Goal: Book appointment/travel/reservation

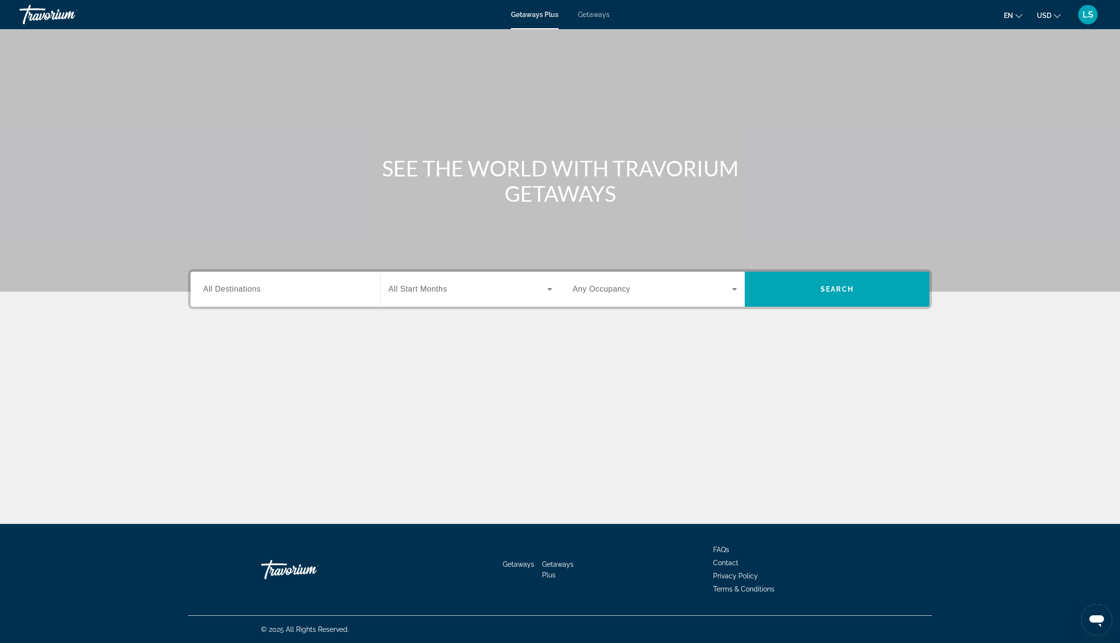
click at [591, 19] on div "Getaways Plus Getaways en English Español Français Italiano Português русский U…" at bounding box center [560, 14] width 1120 height 25
click at [590, 18] on span "Getaways" at bounding box center [594, 15] width 32 height 8
click at [238, 290] on span "All Destinations" at bounding box center [231, 289] width 57 height 8
click at [238, 290] on input "Destination All Destinations" at bounding box center [285, 290] width 164 height 12
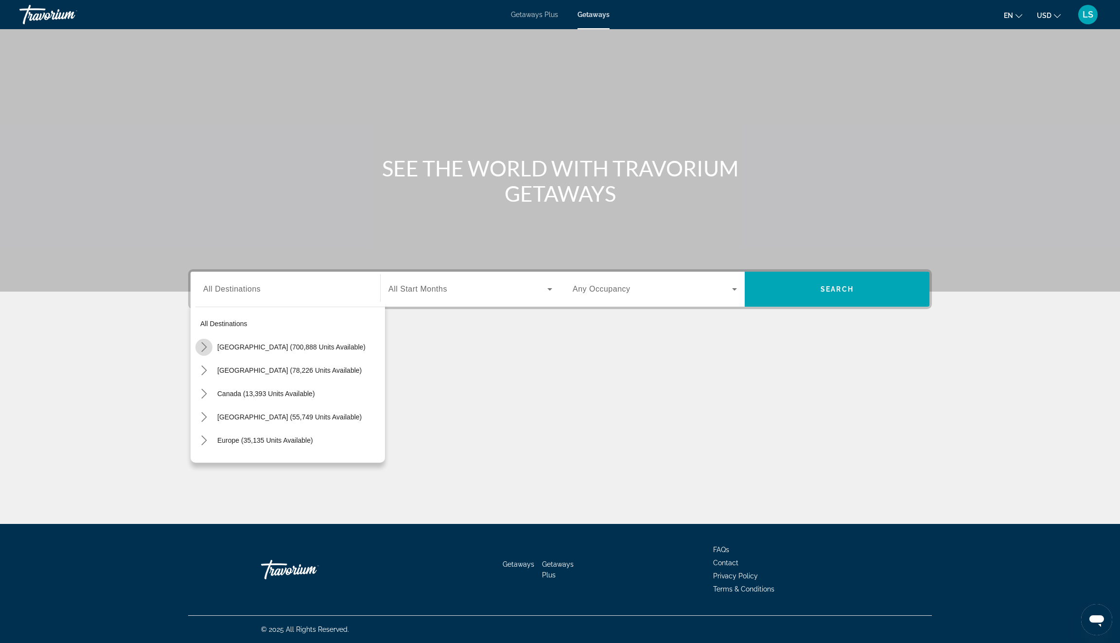
click at [207, 348] on icon "Toggle United States (700,888 units available) submenu" at bounding box center [204, 347] width 10 height 10
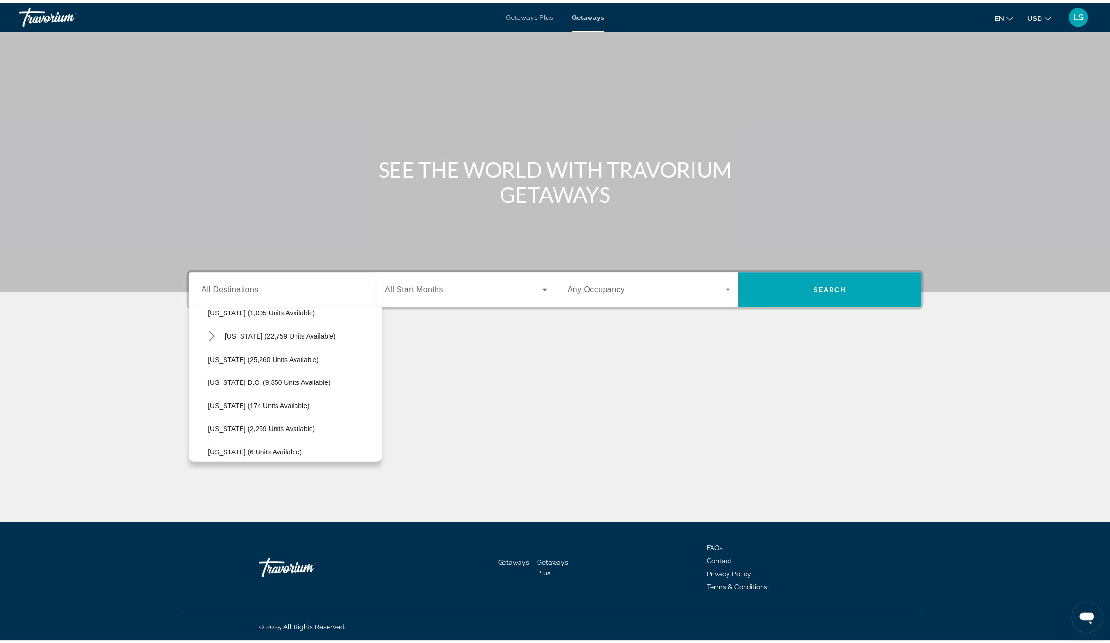
scroll to position [945, 0]
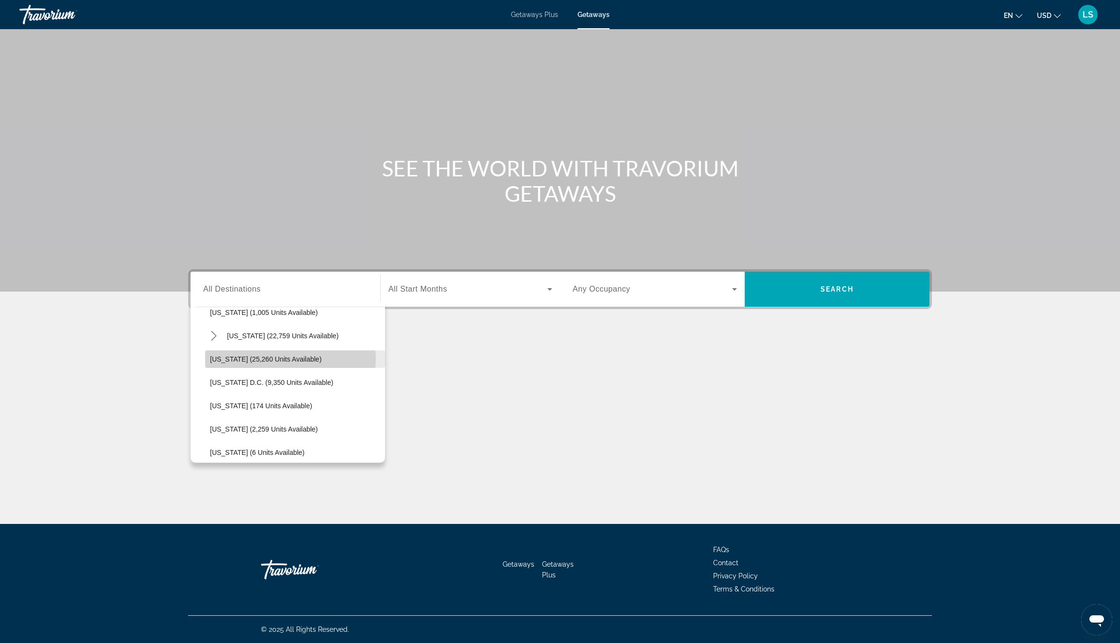
click at [281, 358] on span "[US_STATE] (25,260 units available)" at bounding box center [266, 359] width 112 height 8
type input "**********"
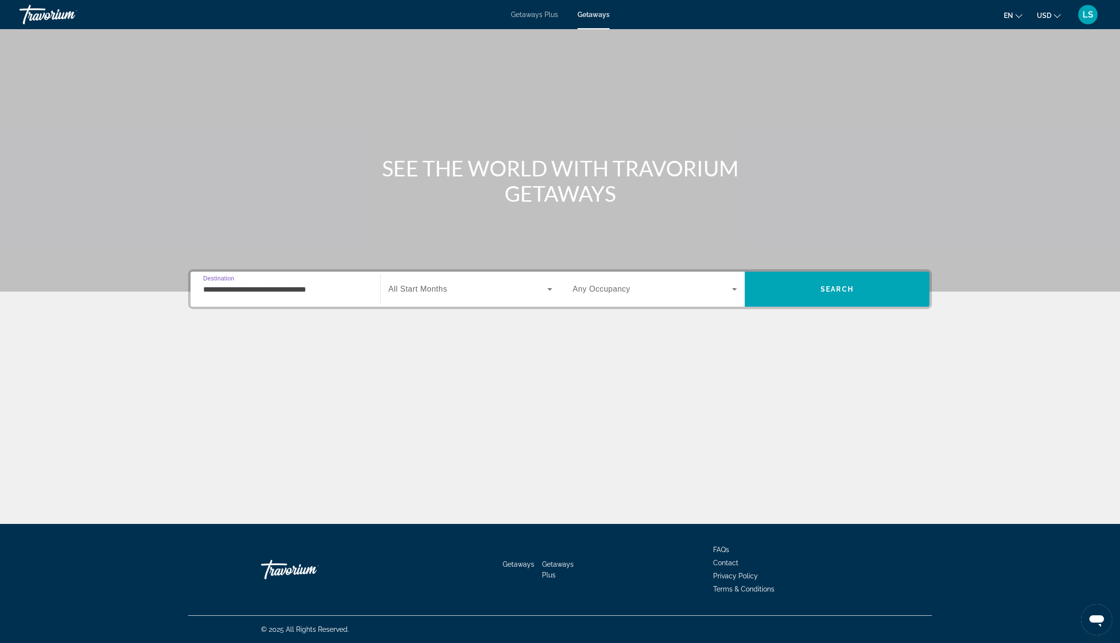
click at [453, 279] on div "Search widget" at bounding box center [470, 289] width 164 height 27
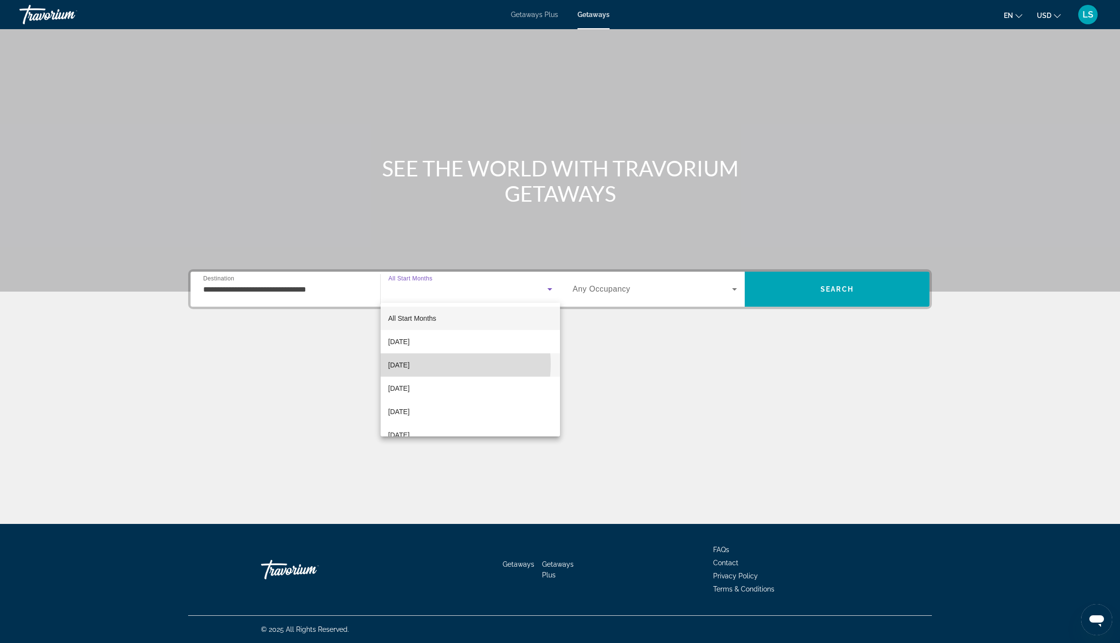
click at [410, 364] on span "[DATE]" at bounding box center [398, 365] width 21 height 12
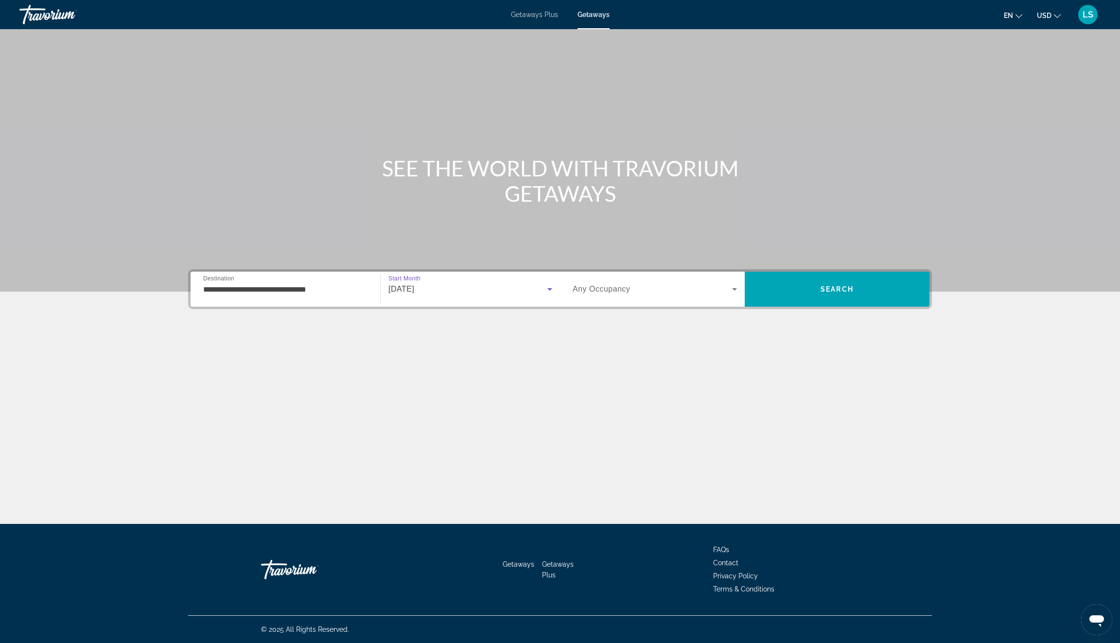
click at [645, 284] on span "Search widget" at bounding box center [652, 289] width 159 height 12
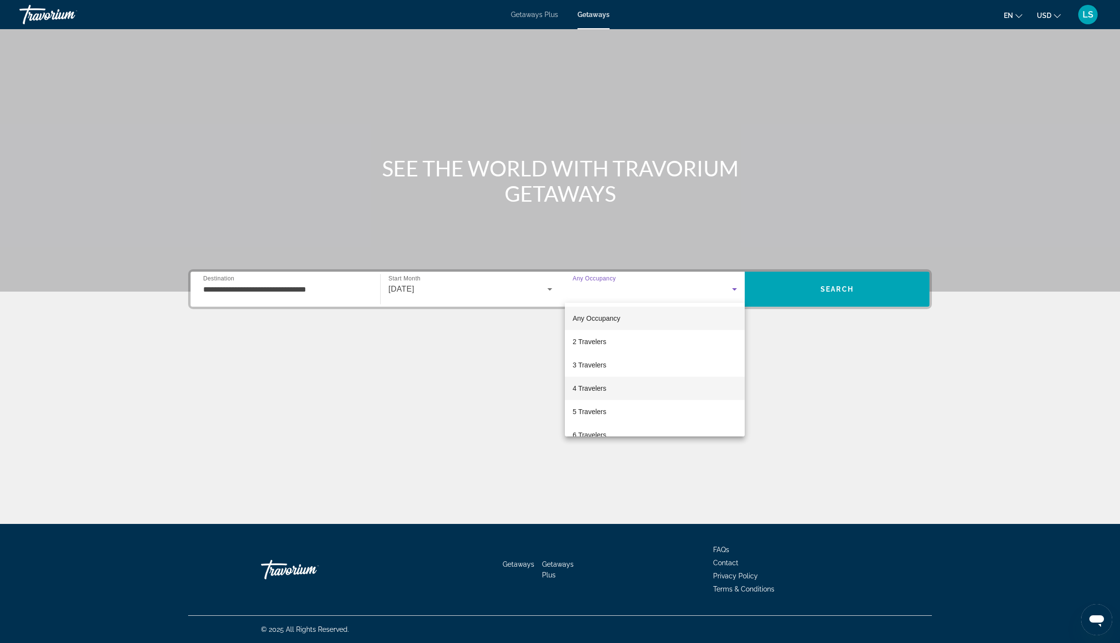
click at [606, 385] on span "4 Travelers" at bounding box center [590, 389] width 34 height 12
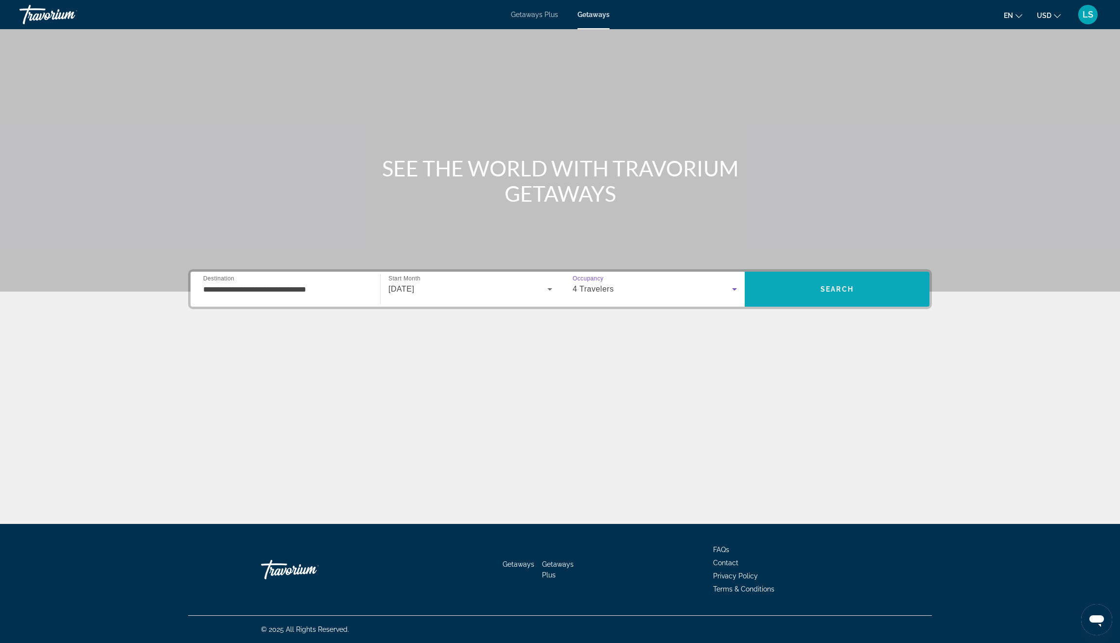
click at [831, 289] on span "Search" at bounding box center [837, 289] width 33 height 8
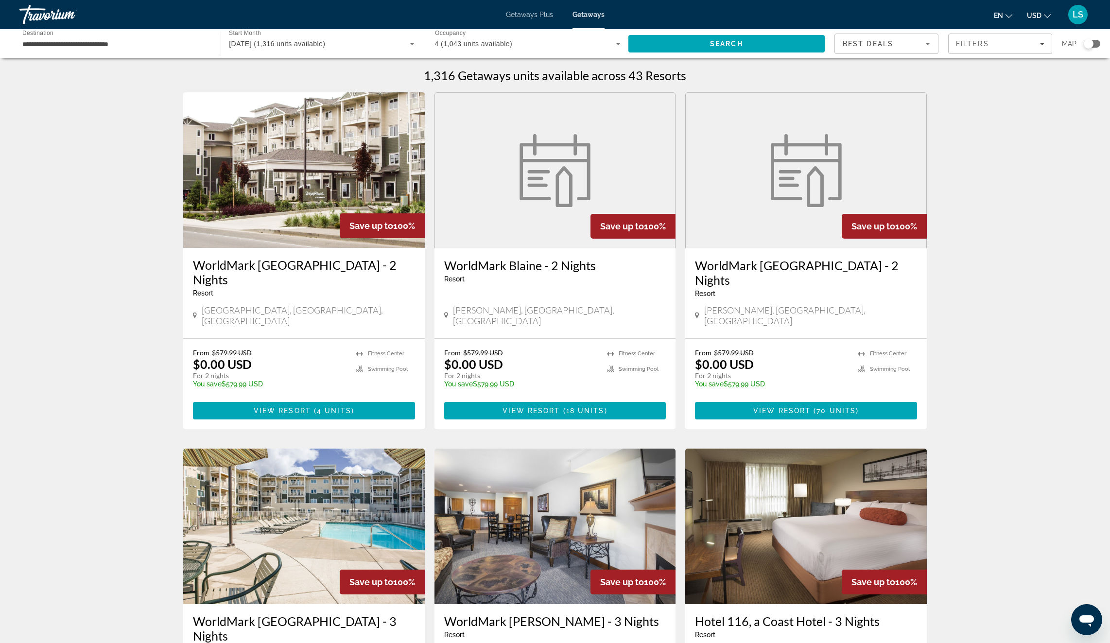
click at [339, 170] on img "Main content" at bounding box center [304, 170] width 242 height 156
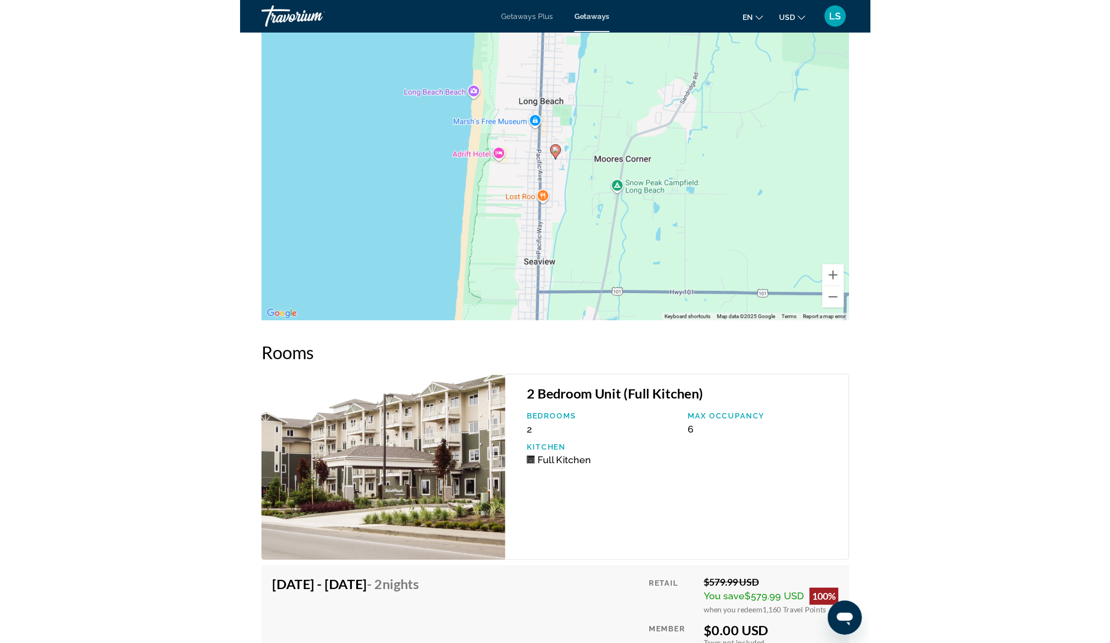
scroll to position [1582, 0]
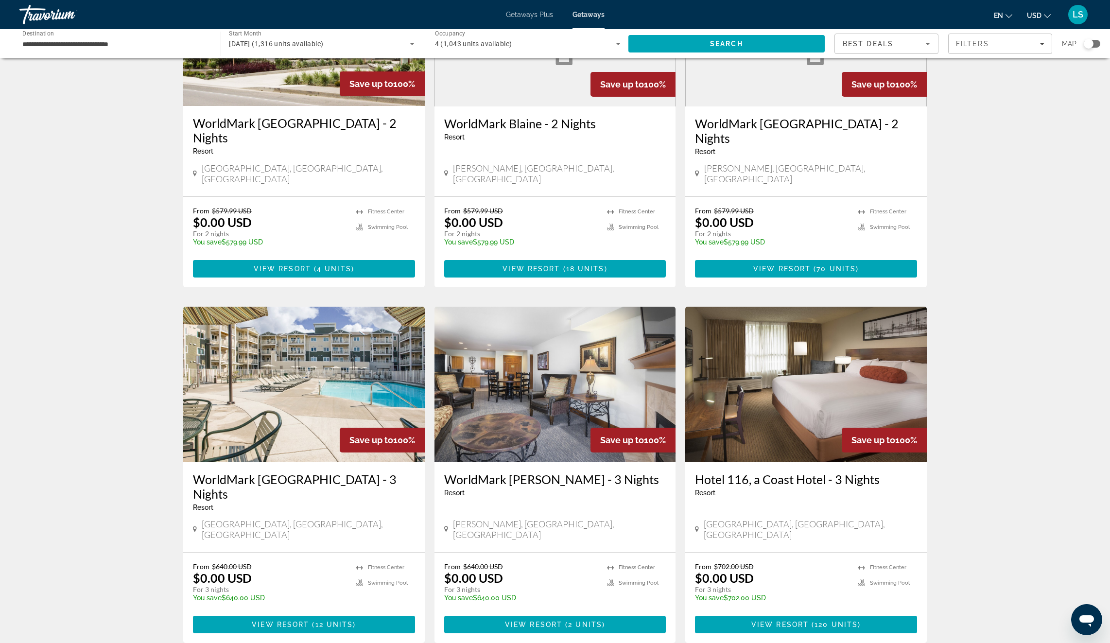
scroll to position [148, 0]
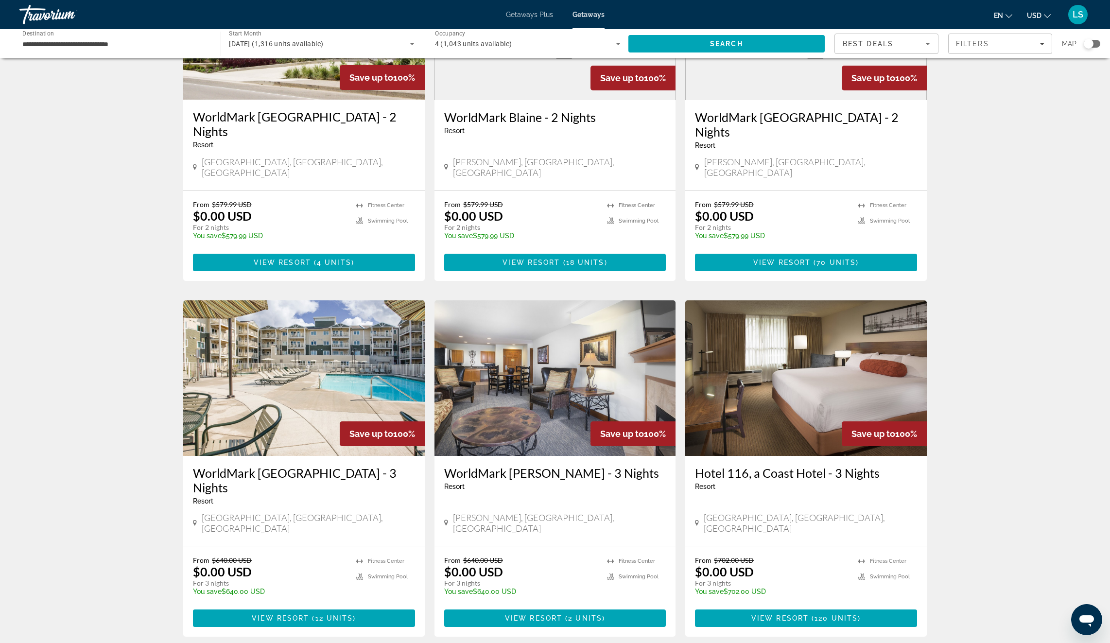
click at [276, 335] on img "Main content" at bounding box center [304, 378] width 242 height 156
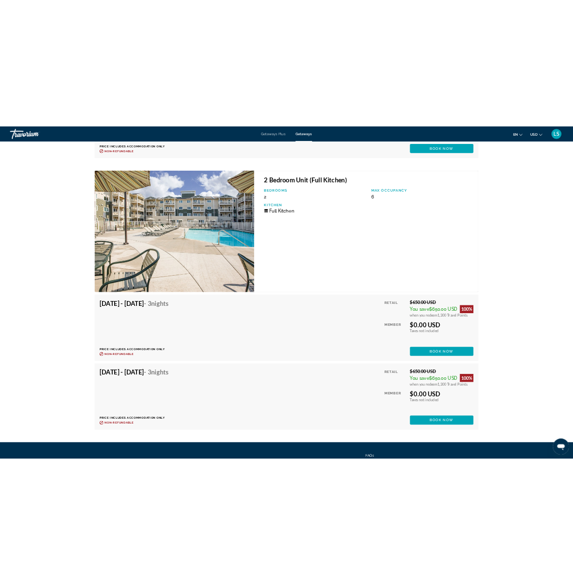
scroll to position [2177, 0]
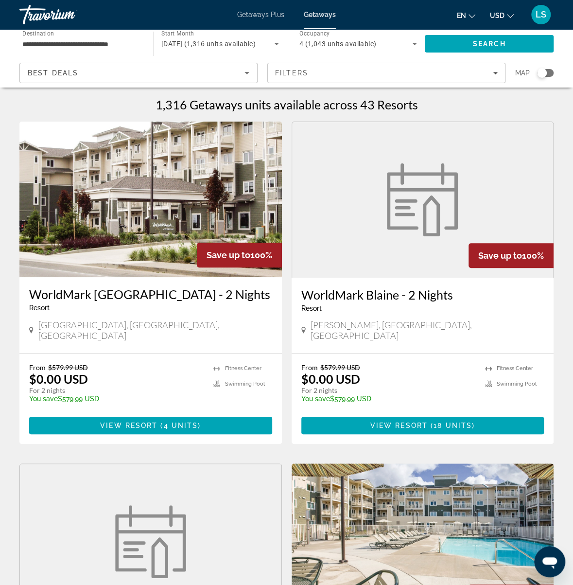
click at [135, 204] on img "Main content" at bounding box center [150, 200] width 263 height 156
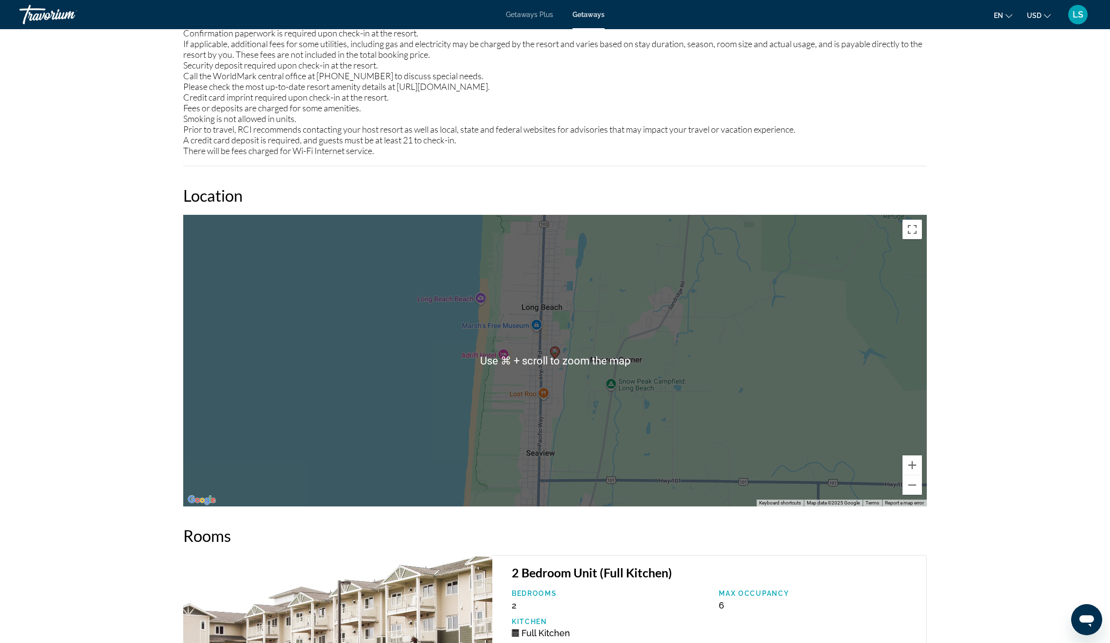
scroll to position [1639, 0]
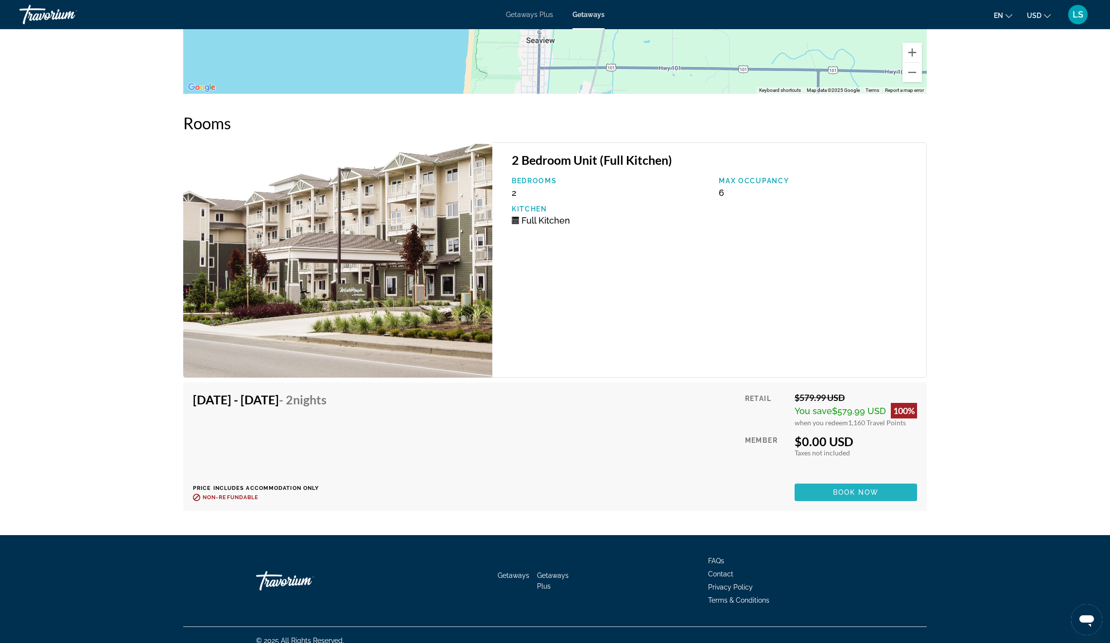
click at [831, 482] on span "Main content" at bounding box center [856, 492] width 123 height 23
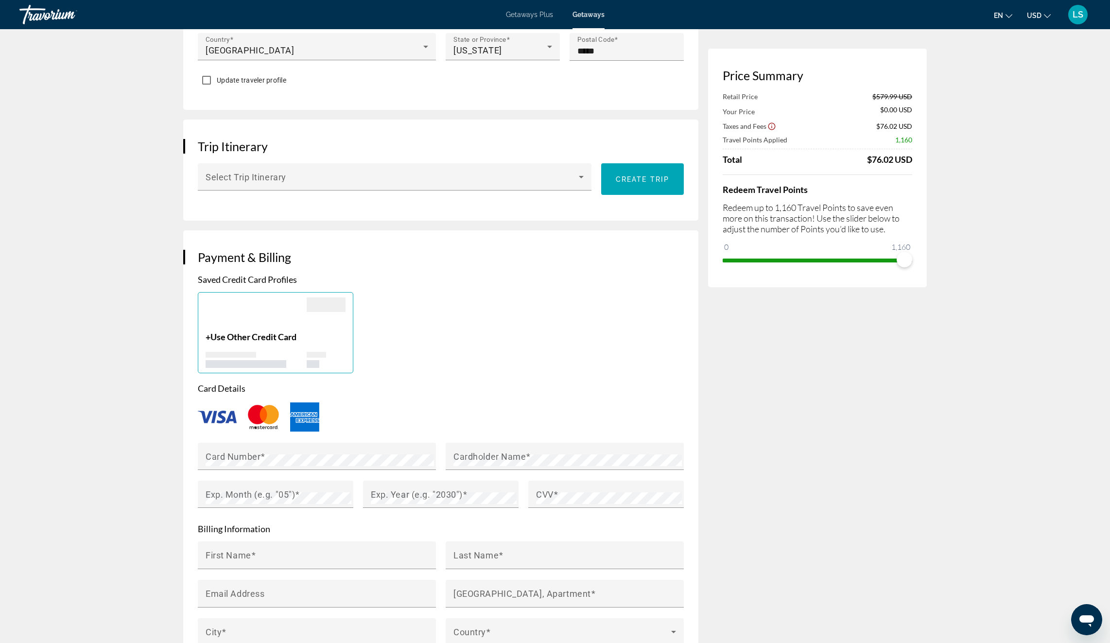
scroll to position [471, 0]
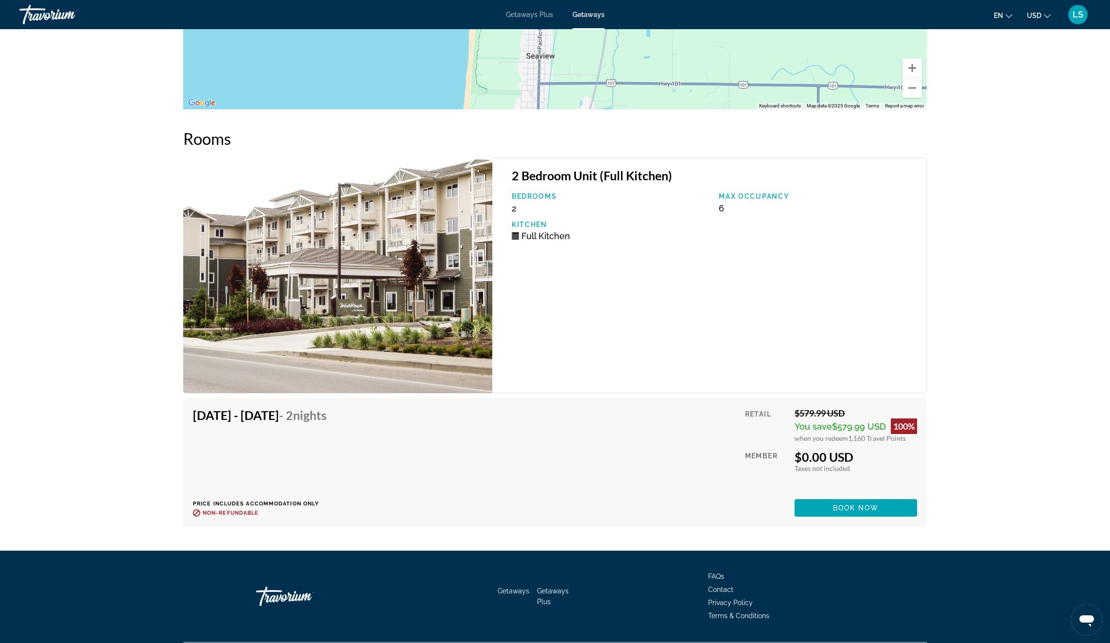
scroll to position [1639, 0]
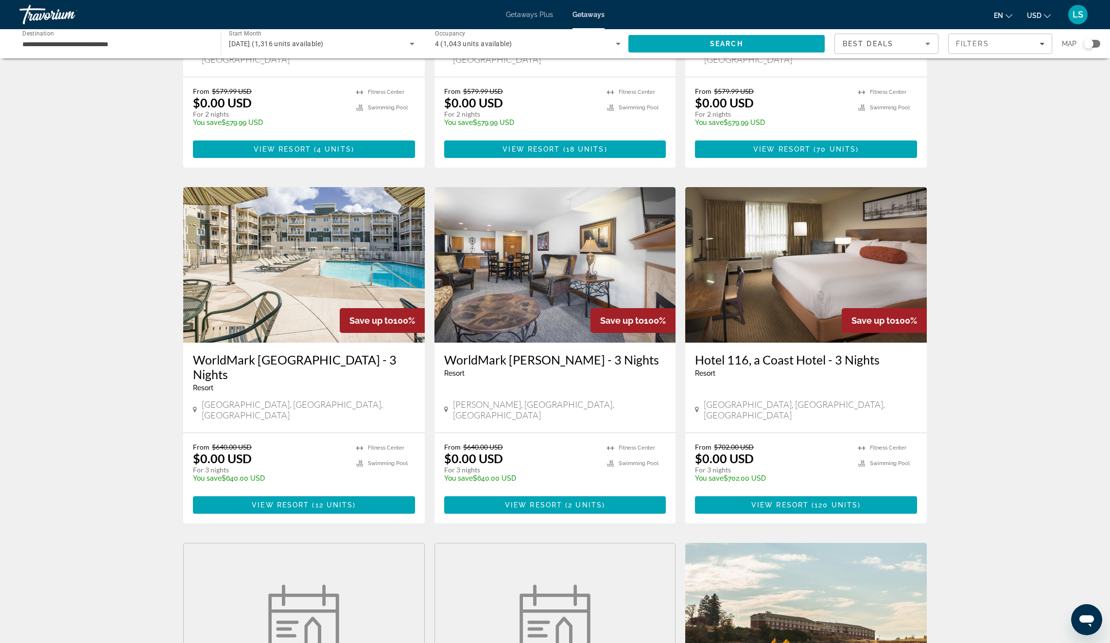
scroll to position [266, 0]
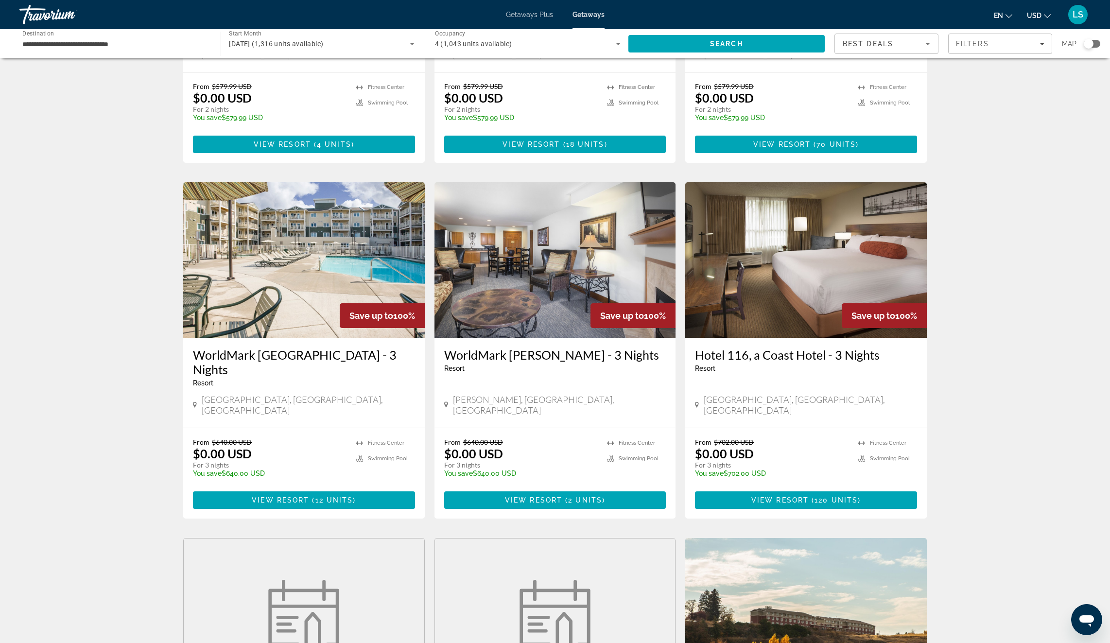
click at [601, 236] on img "Main content" at bounding box center [556, 260] width 242 height 156
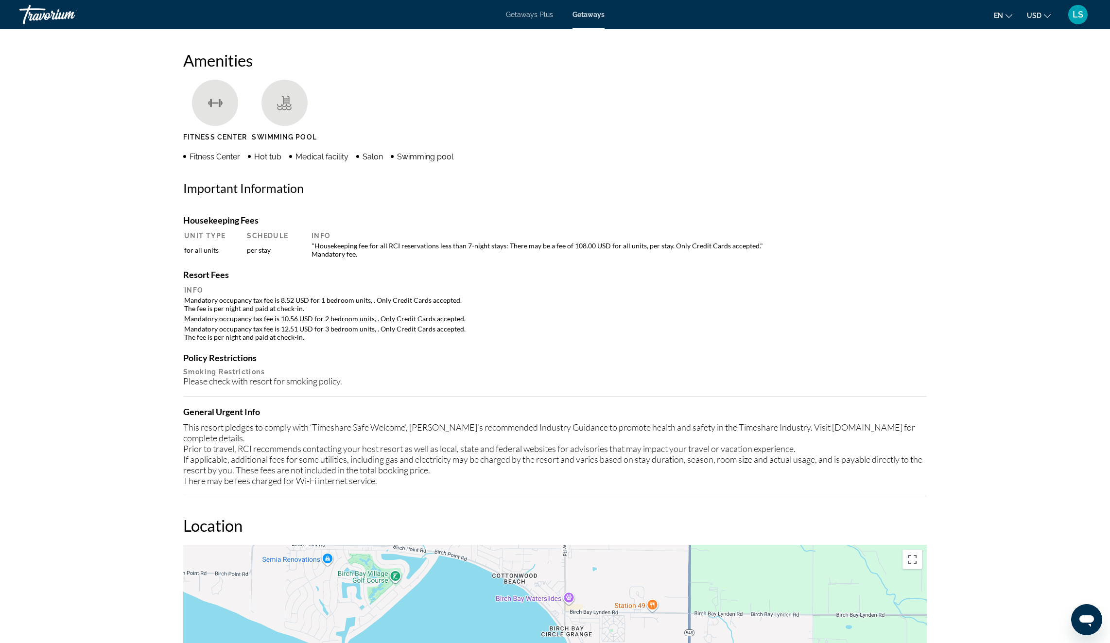
scroll to position [762, 0]
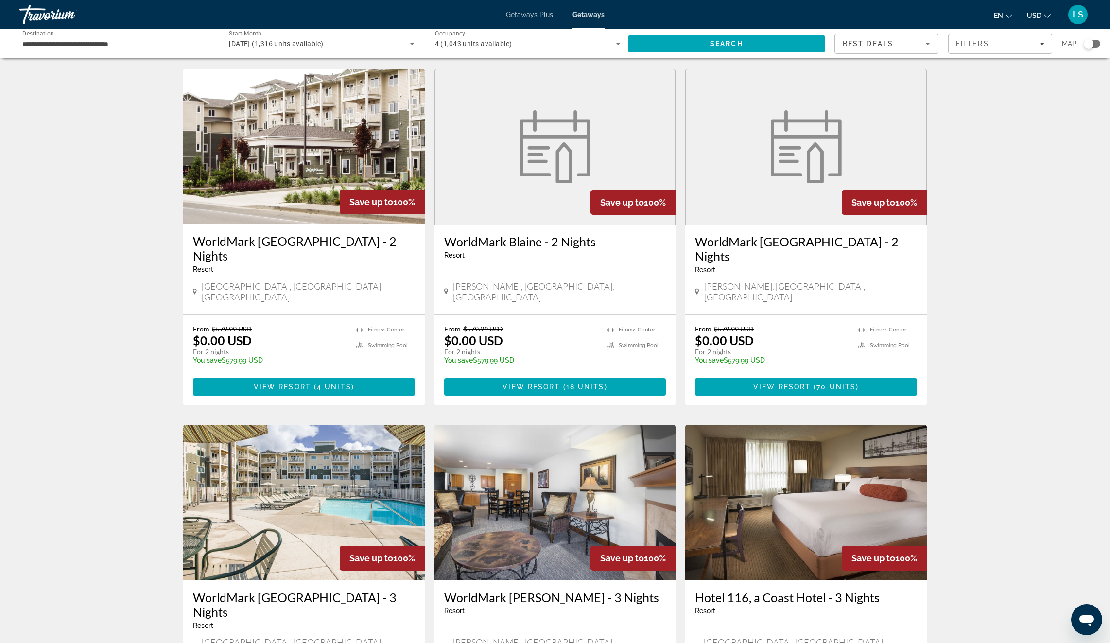
scroll to position [41, 0]
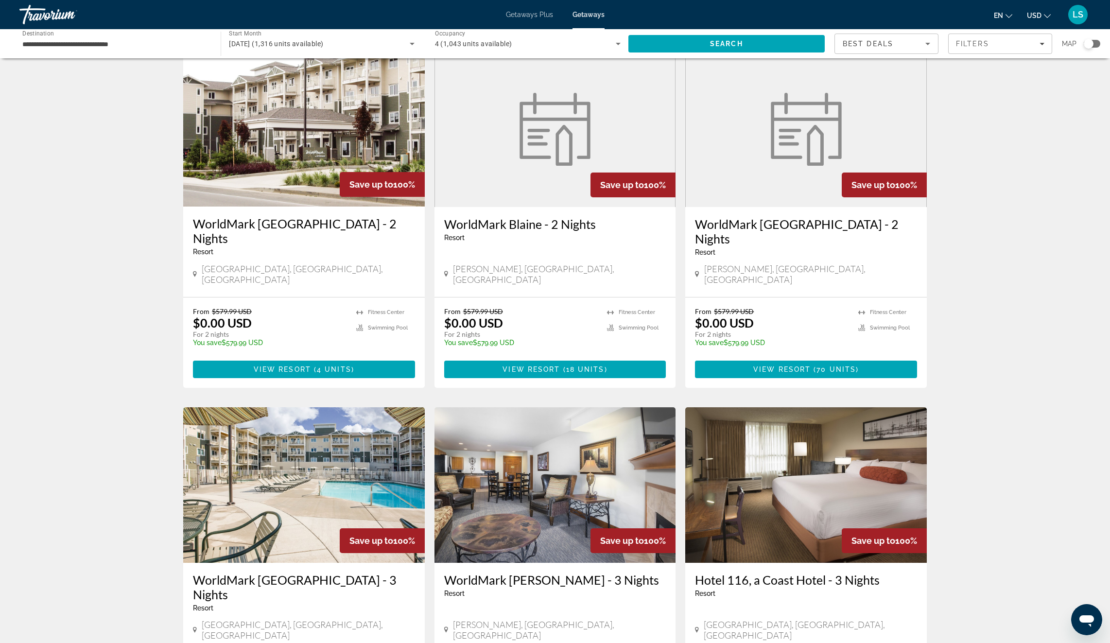
click at [521, 151] on img "Main content" at bounding box center [555, 129] width 83 height 73
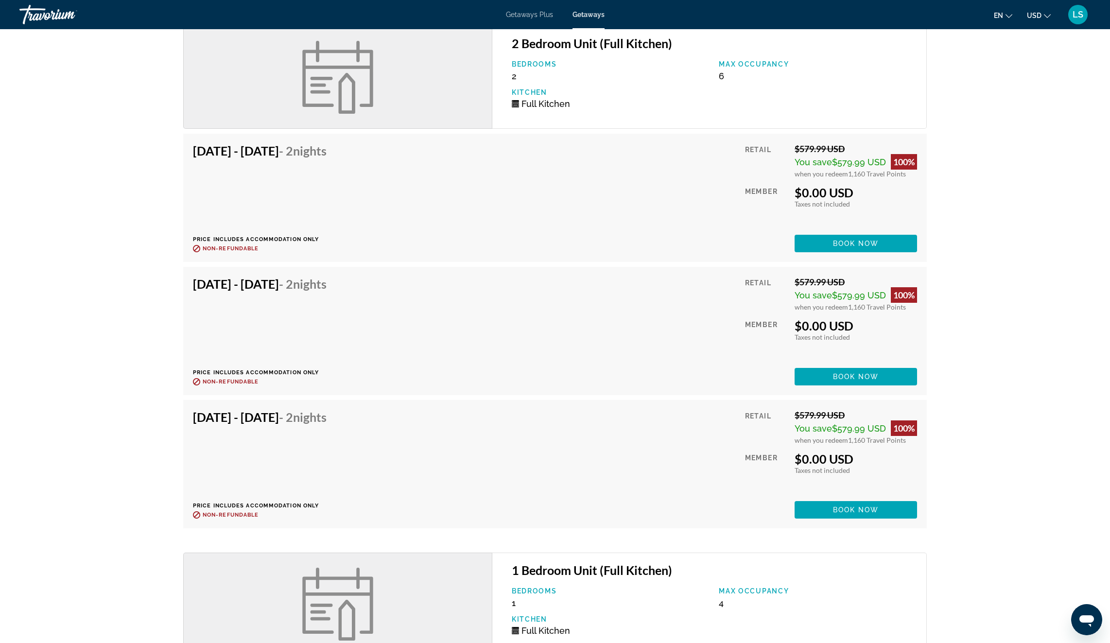
scroll to position [1164, 0]
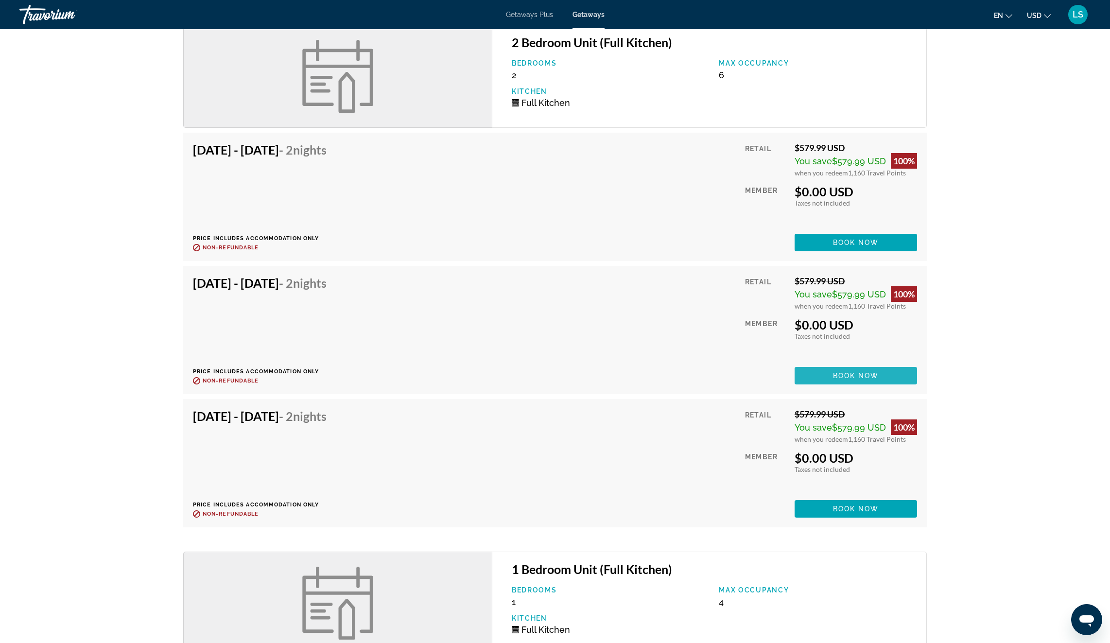
click at [833, 372] on span "Book now" at bounding box center [856, 376] width 46 height 8
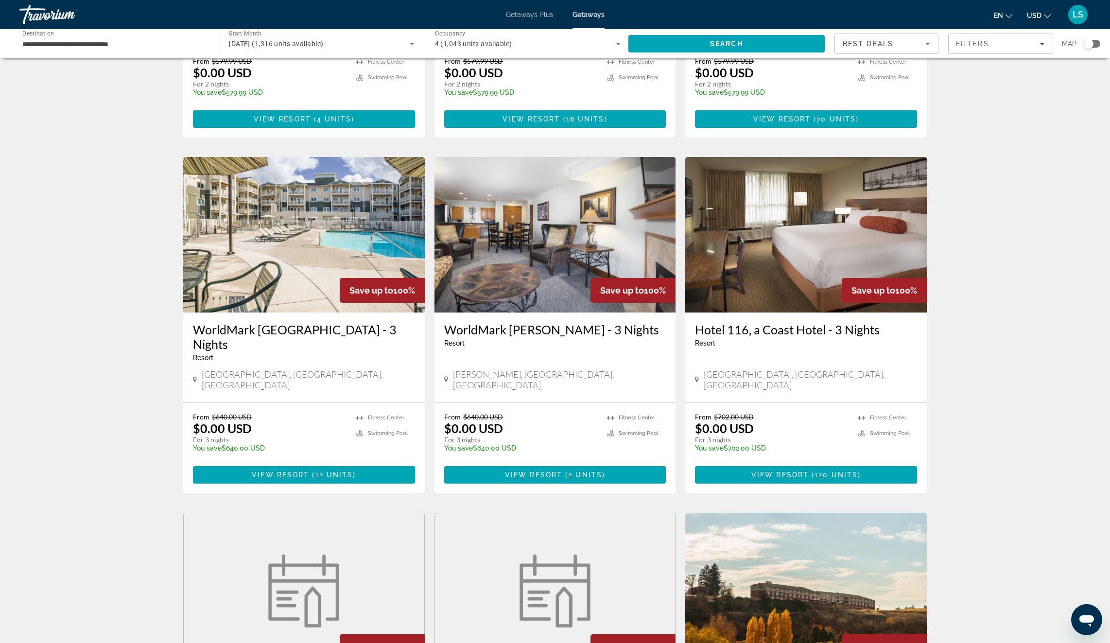
scroll to position [299, 0]
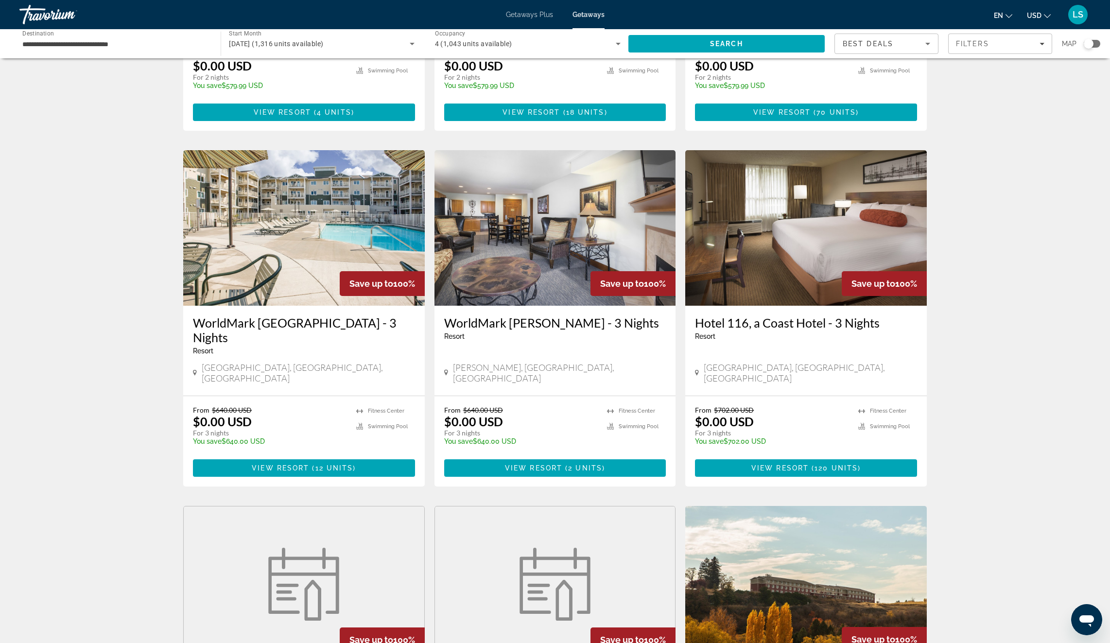
click at [807, 222] on img "Main content" at bounding box center [807, 228] width 242 height 156
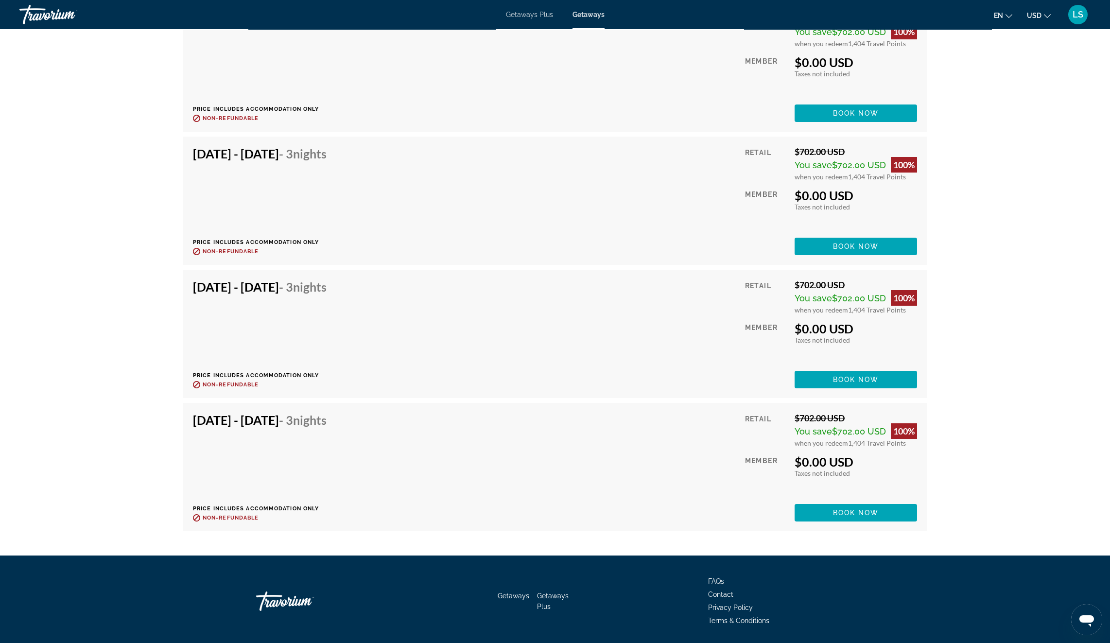
scroll to position [5155, 0]
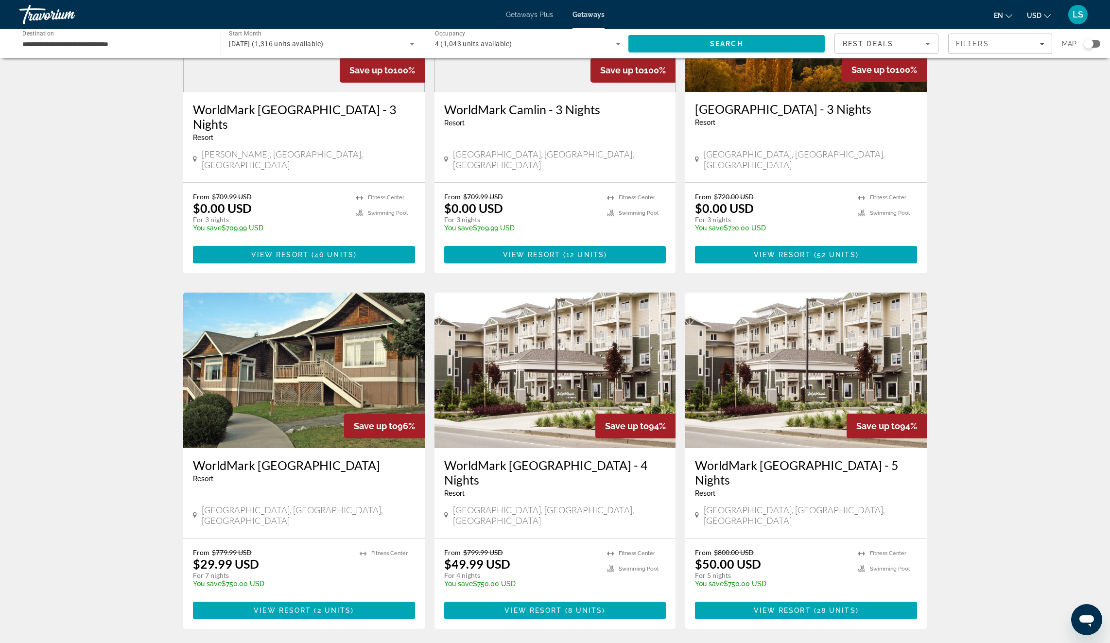
scroll to position [879, 0]
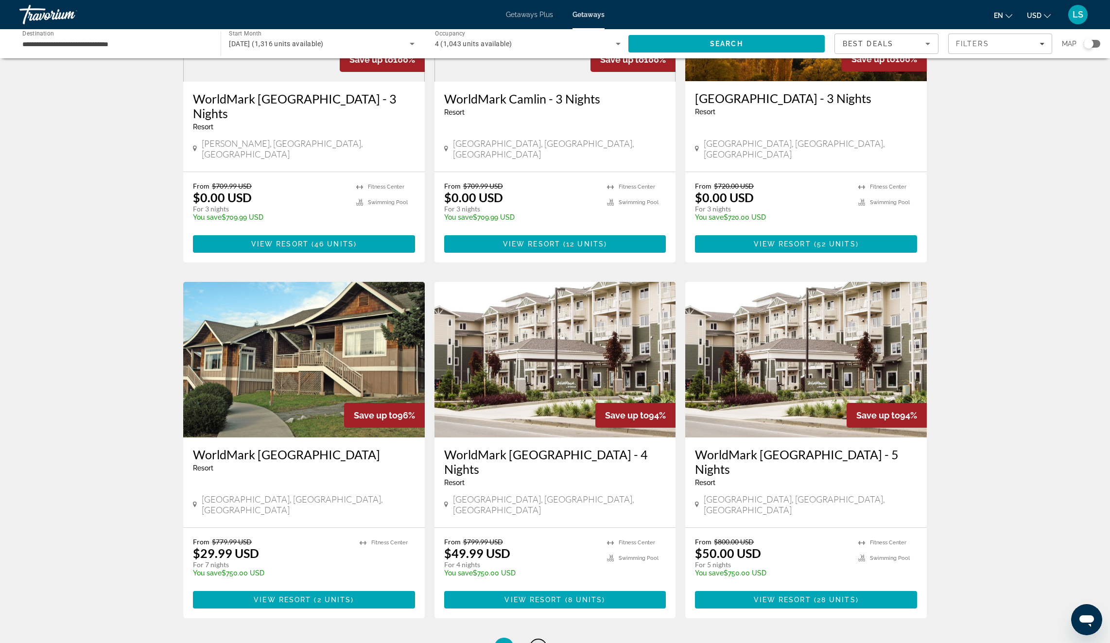
click at [536, 642] on span "2" at bounding box center [538, 647] width 5 height 11
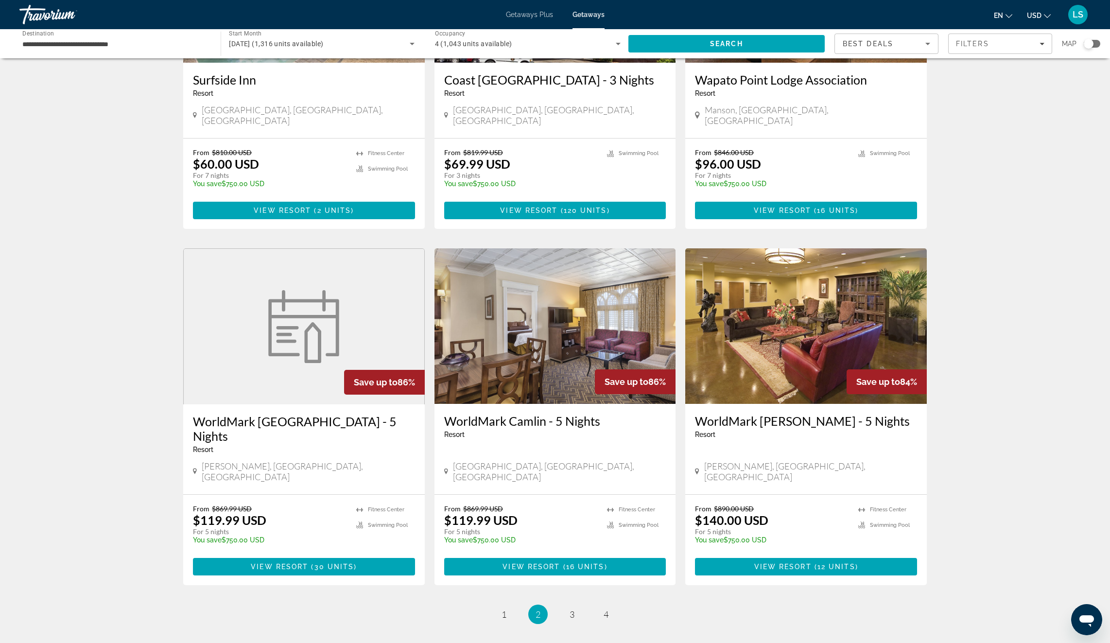
scroll to position [930, 0]
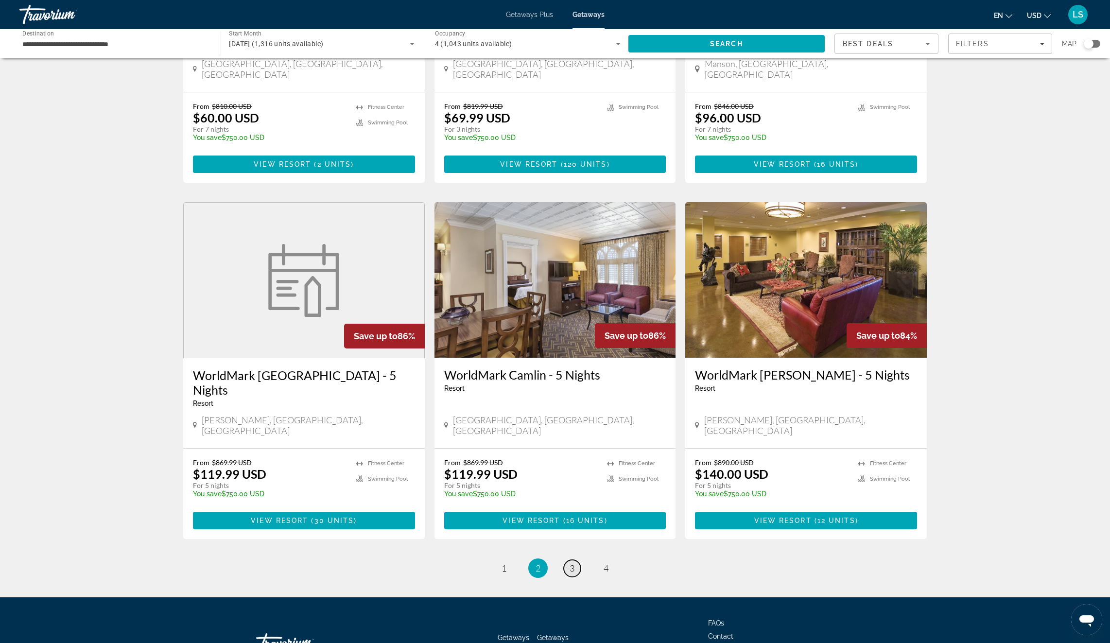
click at [573, 563] on span "3" at bounding box center [572, 568] width 5 height 11
